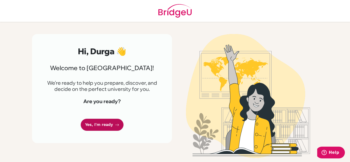
click at [101, 131] on link "Yes, I'm ready" at bounding box center [102, 125] width 43 height 12
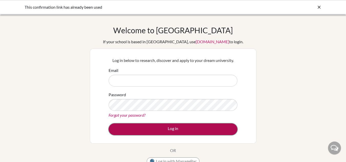
click at [161, 129] on button "Log in" at bounding box center [173, 129] width 129 height 12
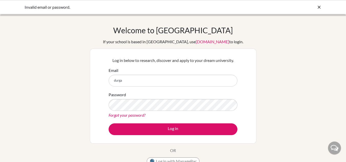
type input "[EMAIL_ADDRESS][DOMAIN_NAME]"
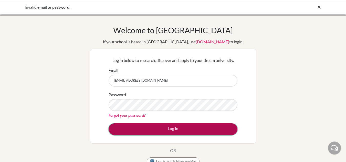
click at [138, 126] on button "Log in" at bounding box center [173, 129] width 129 height 12
